Goal: Contribute content: Add original content to the website for others to see

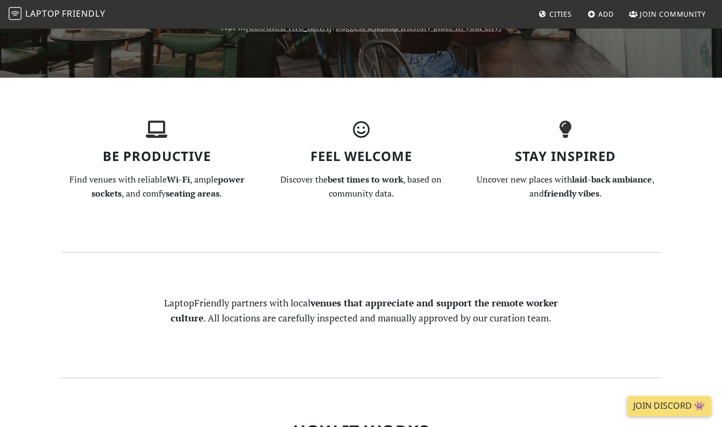
scroll to position [269, 0]
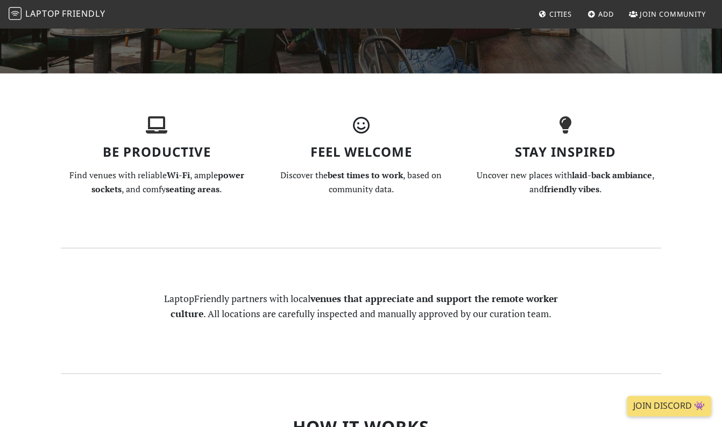
click at [614, 11] on span "Add" at bounding box center [607, 14] width 16 height 10
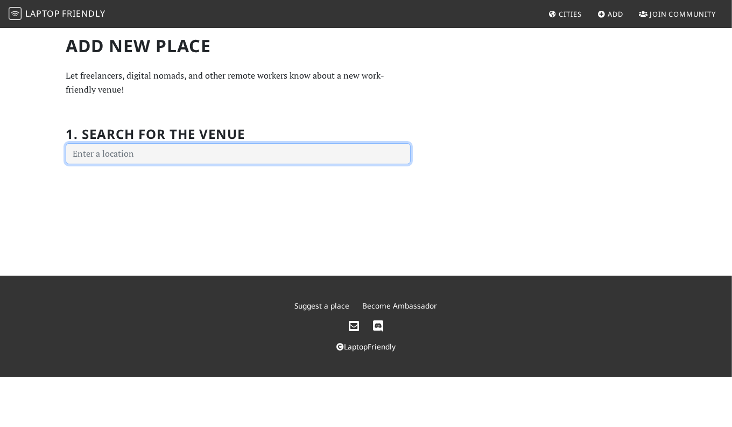
click at [296, 143] on input "text" at bounding box center [238, 154] width 345 height 22
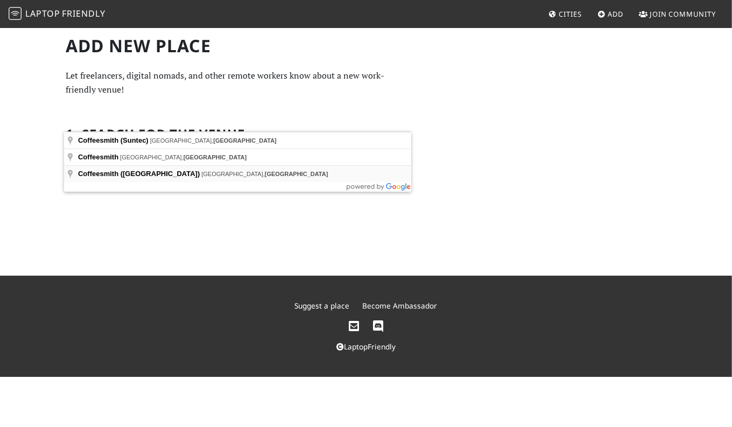
type input "Orchard Road, Coffeesmith (Orchard Gateway), Singapore"
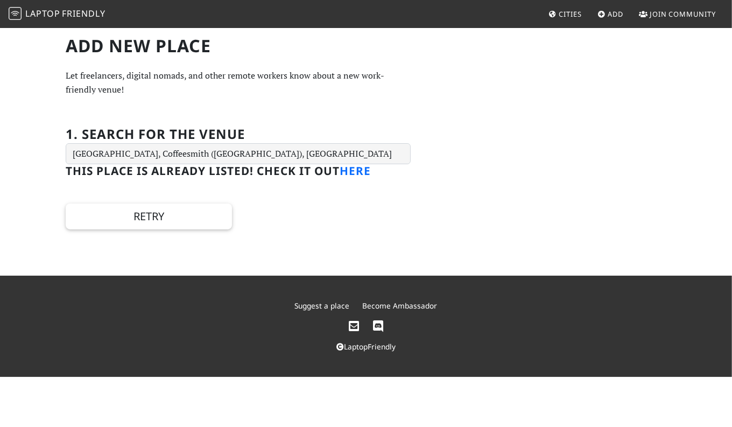
click at [340, 163] on link "here" at bounding box center [355, 170] width 31 height 15
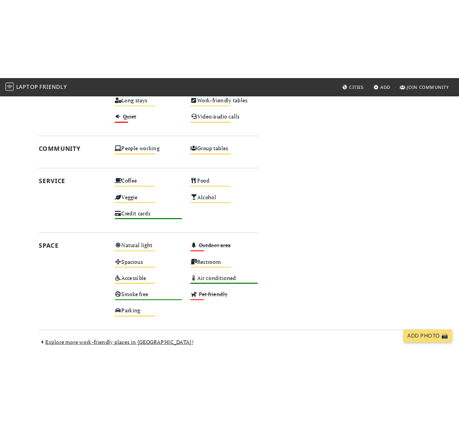
scroll to position [418, 0]
